Goal: Task Accomplishment & Management: Use online tool/utility

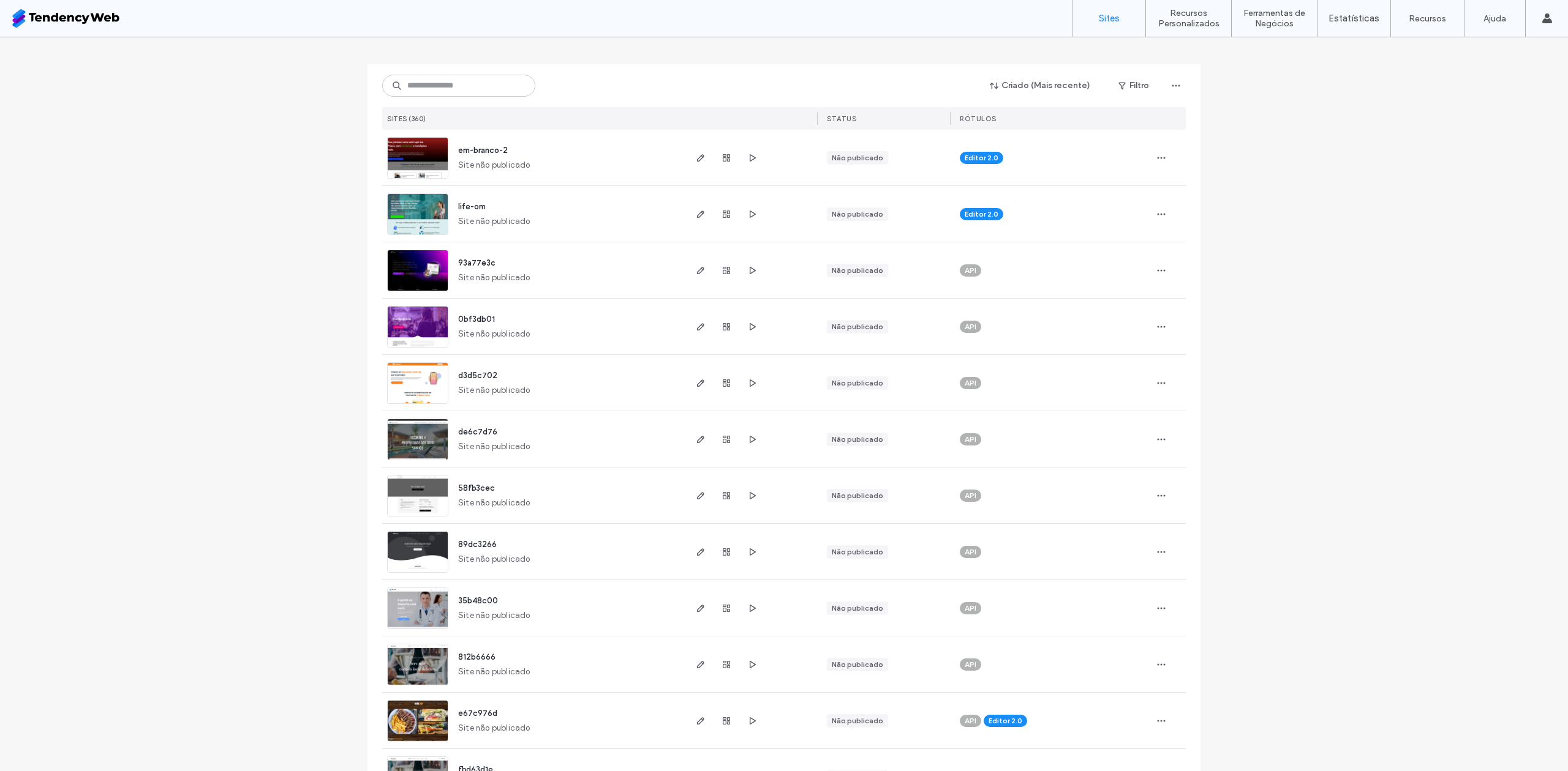
scroll to position [163, 0]
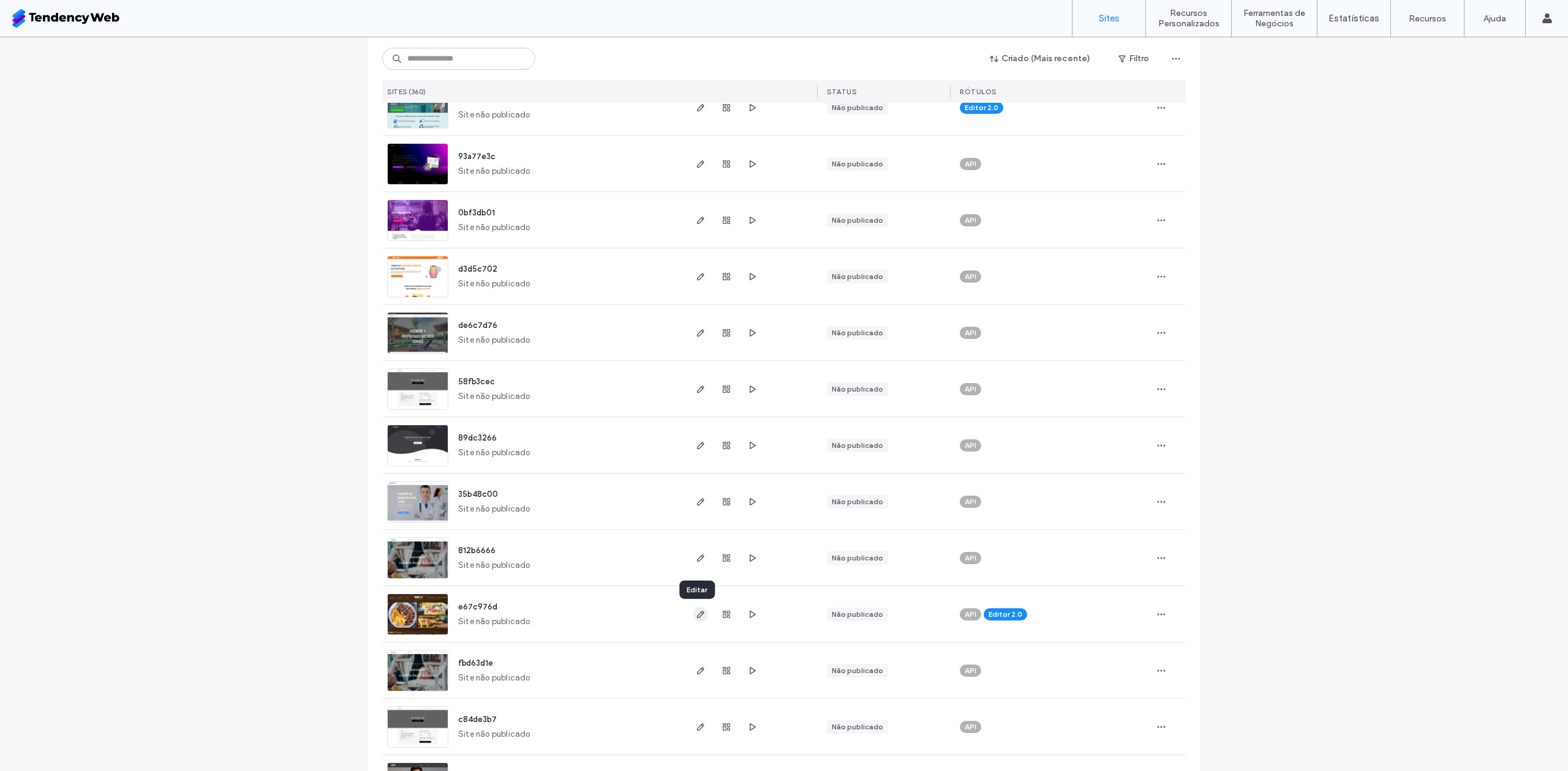
click at [696, 617] on icon "button" at bounding box center [700, 614] width 10 height 10
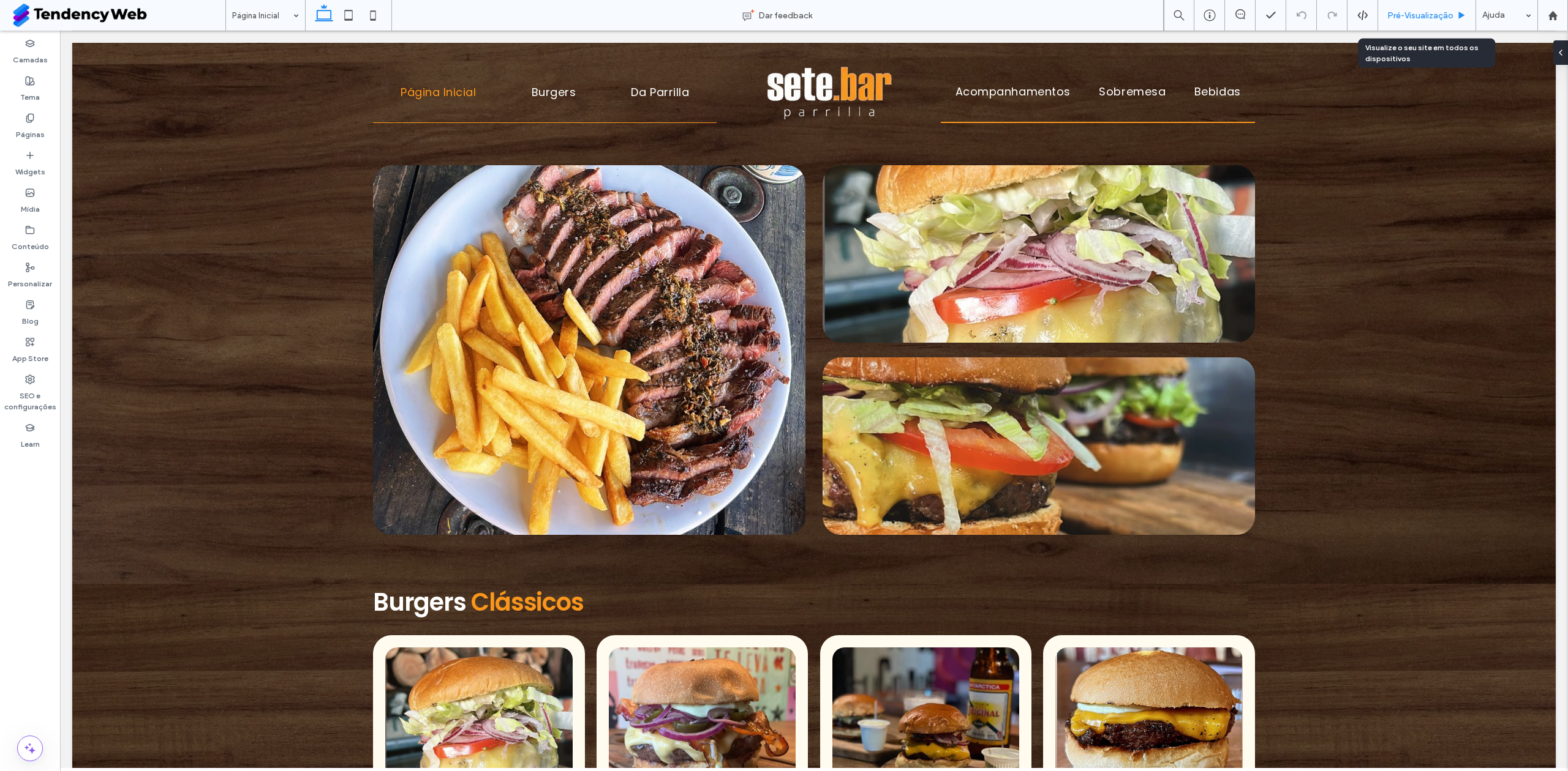
click at [1438, 19] on span "Pré-Visualizaçāo" at bounding box center [1421, 16] width 66 height 11
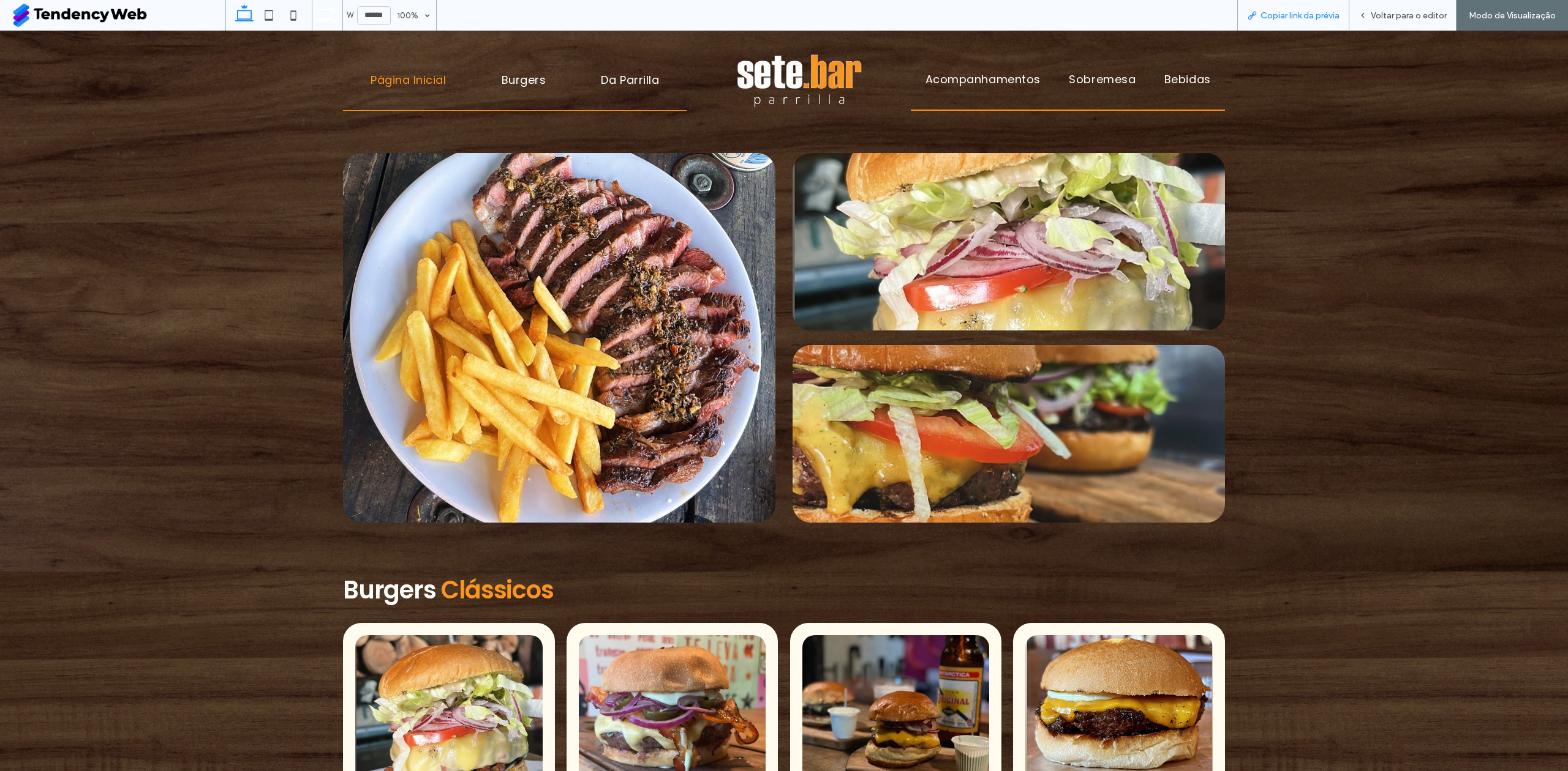
click at [1274, 25] on div "Copiar link da prévia" at bounding box center [1293, 15] width 112 height 31
click at [1292, 5] on div "Copiar link da prévia" at bounding box center [1293, 15] width 112 height 31
click at [1294, 6] on div "Copiar link da prévia" at bounding box center [1293, 15] width 112 height 31
click at [1294, 11] on span "Copiar link da prévia" at bounding box center [1300, 16] width 79 height 11
click at [1371, 19] on div "Voltar para o editor" at bounding box center [1403, 16] width 106 height 11
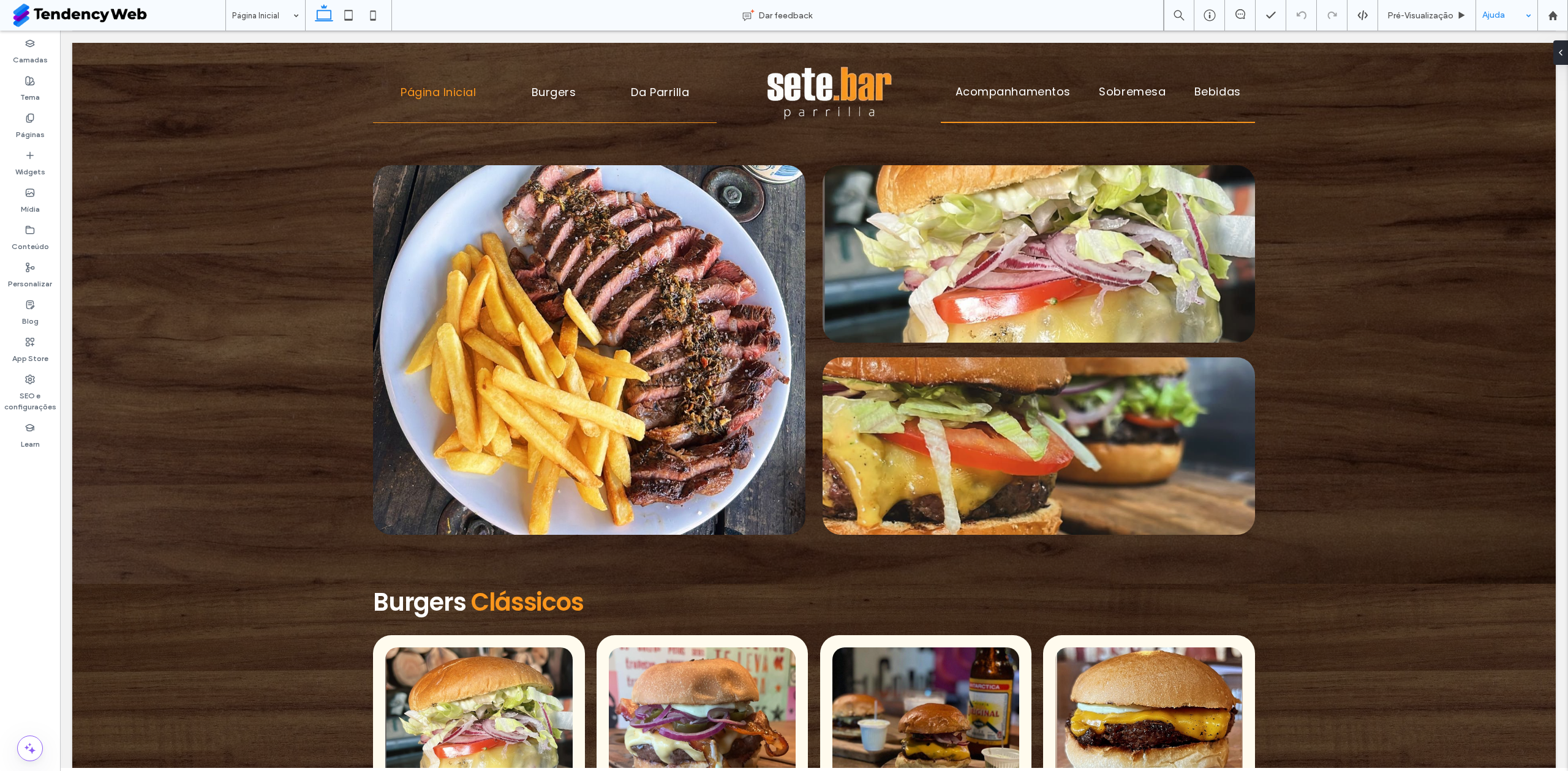
click at [1508, 11] on div "Ajuda" at bounding box center [1507, 15] width 61 height 31
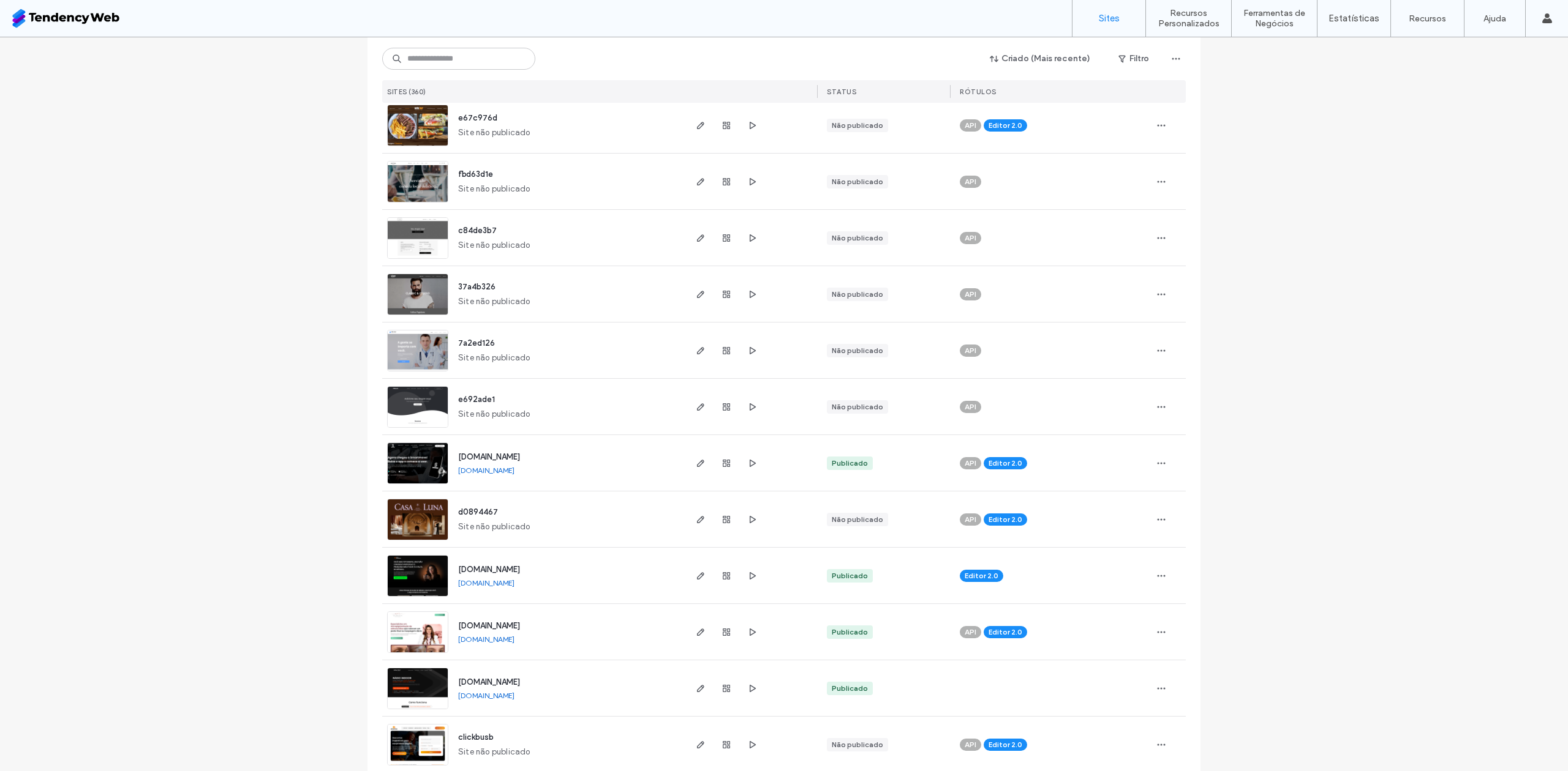
scroll to position [653, 0]
